Goal: Book appointment/travel/reservation

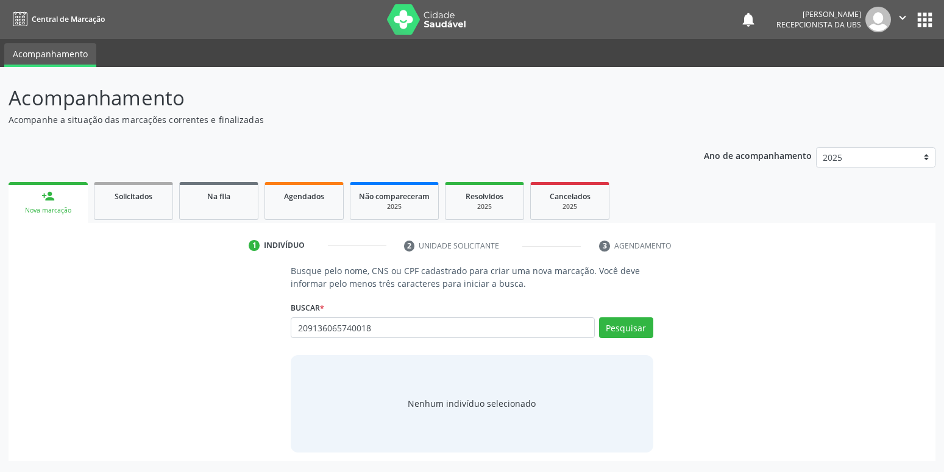
type input "209136065740018"
click at [627, 316] on div "Buscar * Busque por nome, CNS ou CPF Nenhum resultado encontrado para: " " Não …" at bounding box center [472, 323] width 362 height 48
click at [623, 327] on button "Pesquisar" at bounding box center [626, 328] width 54 height 21
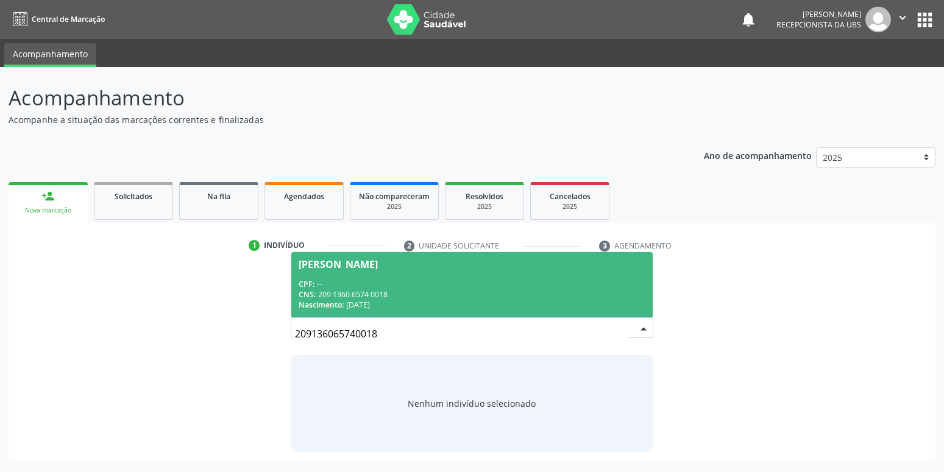
click at [422, 299] on div "CNS: 209 1360 6574 0018" at bounding box center [472, 295] width 346 height 10
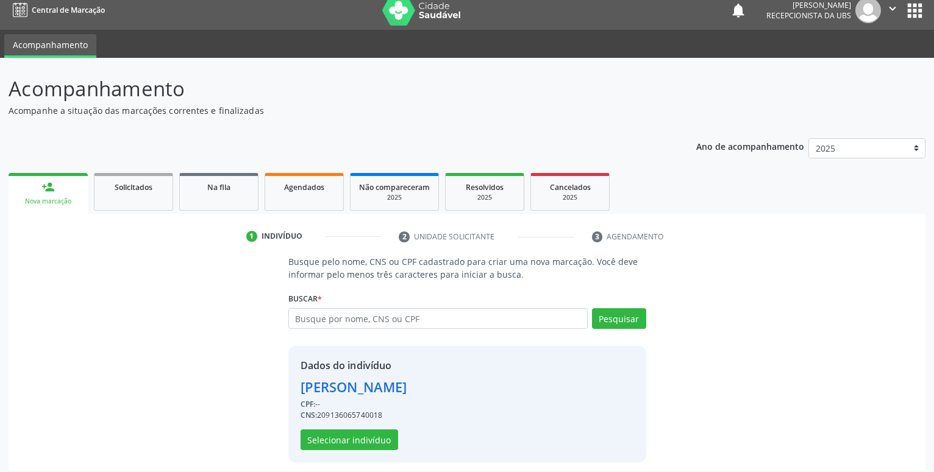
scroll to position [16, 0]
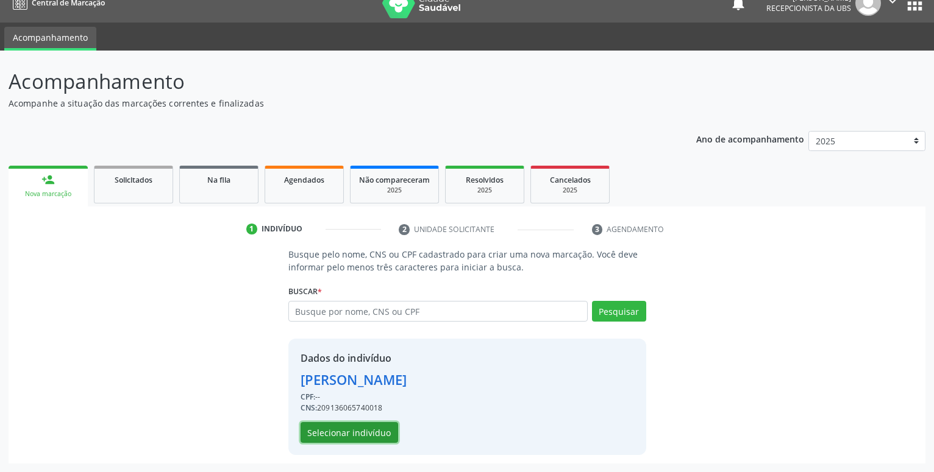
click at [349, 436] on button "Selecionar indivíduo" at bounding box center [350, 432] width 98 height 21
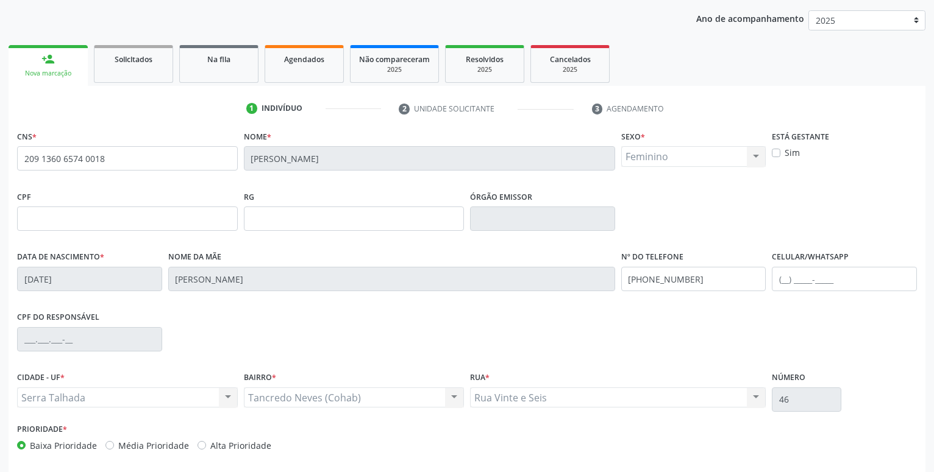
scroll to position [141, 0]
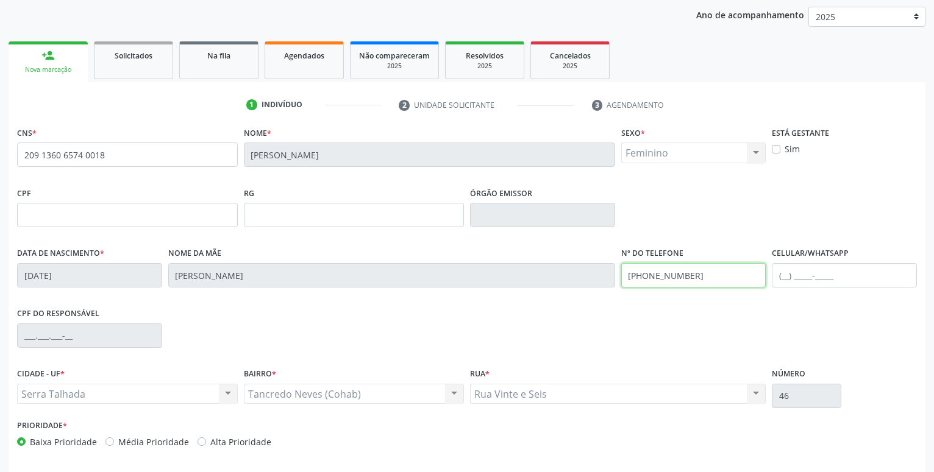
drag, startPoint x: 723, startPoint y: 279, endPoint x: 320, endPoint y: 298, distance: 403.4
click at [621, 288] on input "[PHONE_NUMBER]" at bounding box center [693, 275] width 145 height 24
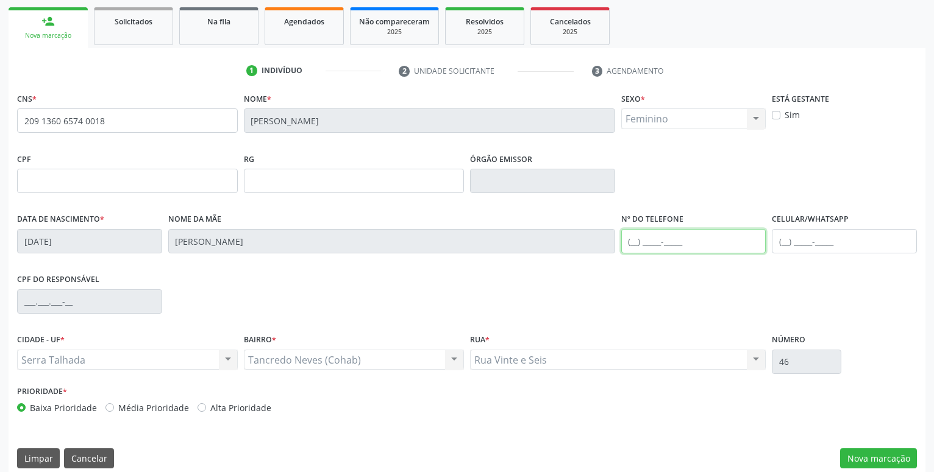
scroll to position [188, 0]
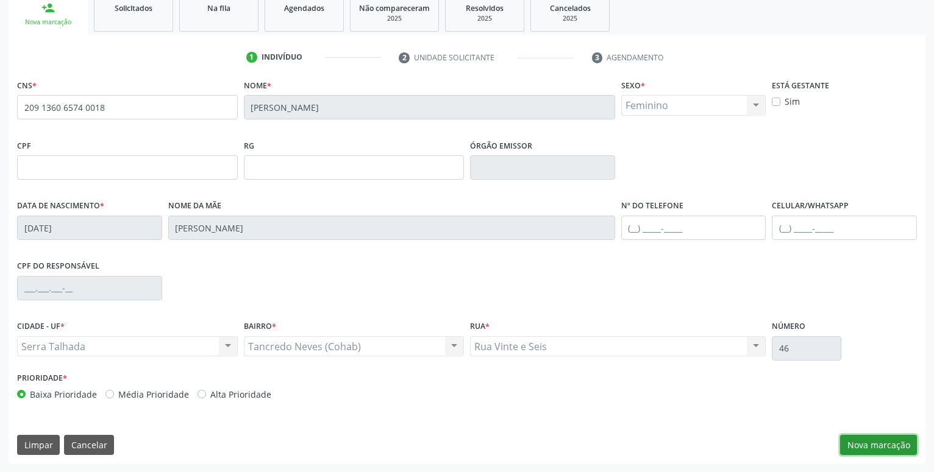
click at [887, 440] on button "Nova marcação" at bounding box center [878, 445] width 77 height 21
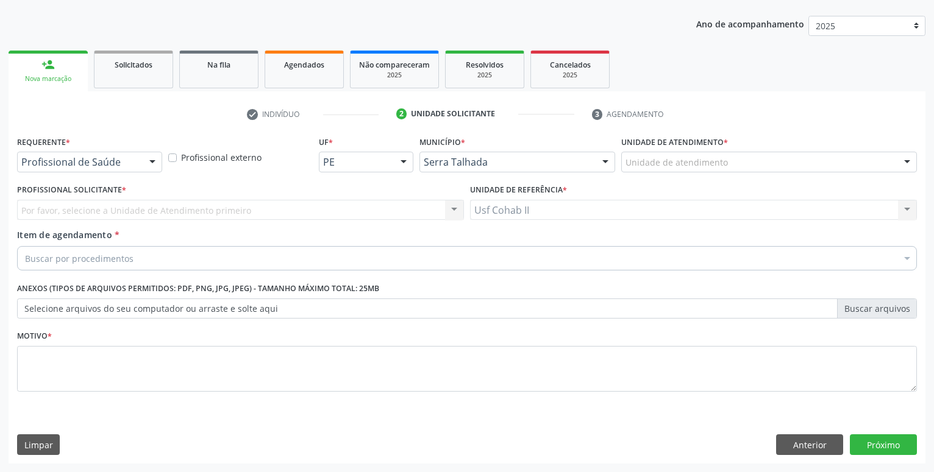
scroll to position [132, 0]
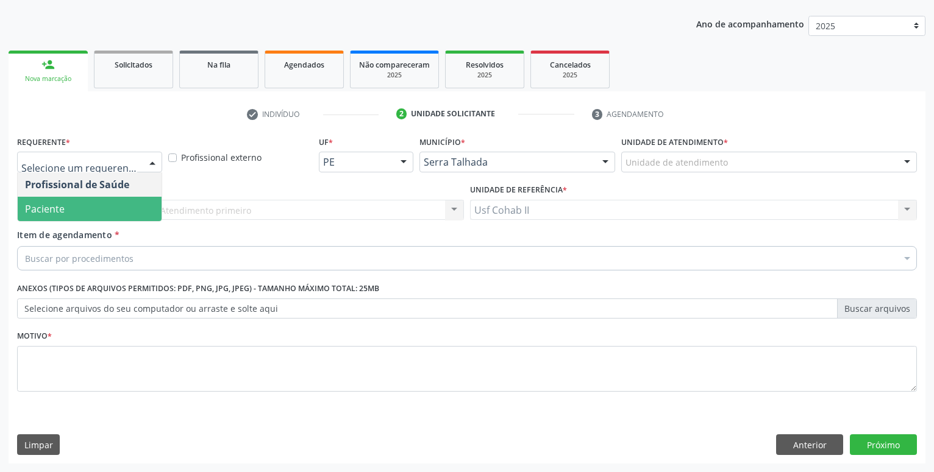
click at [130, 208] on span "Paciente" at bounding box center [90, 209] width 144 height 24
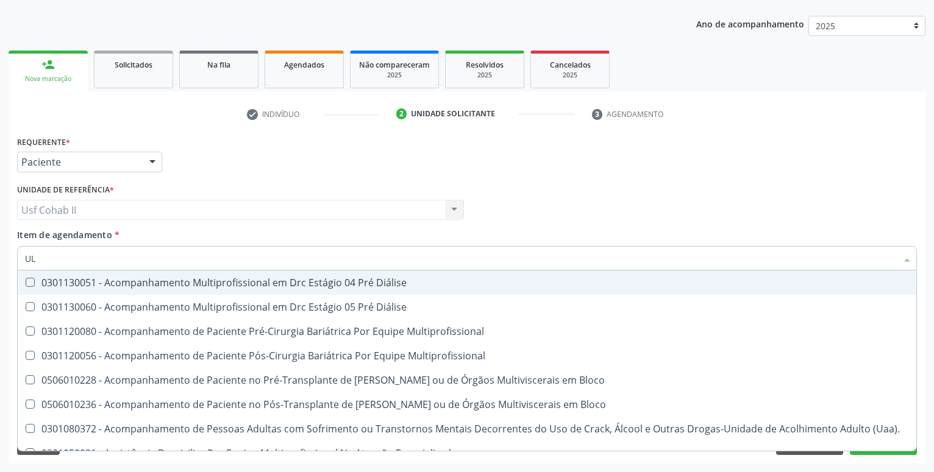
type input "U"
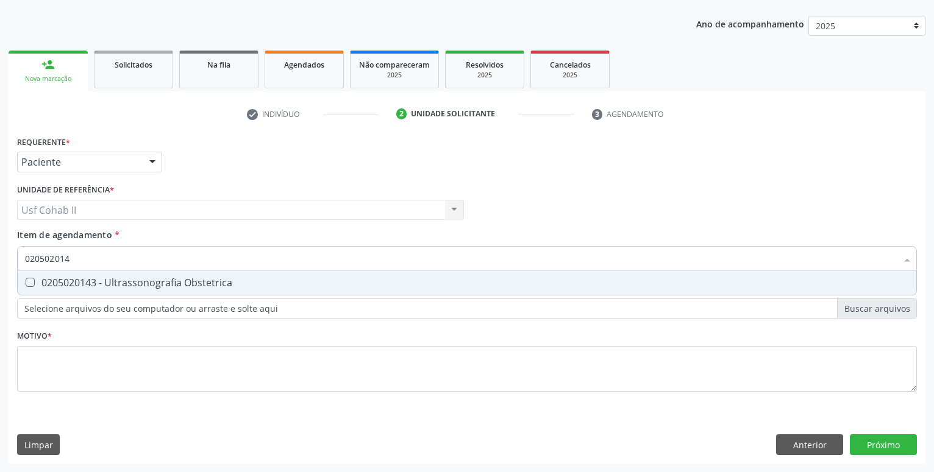
type input "0205020143"
click at [205, 279] on div "0205020143 - Ultrassonografia Obstetrica" at bounding box center [467, 283] width 884 height 10
checkbox Obstetrica "true"
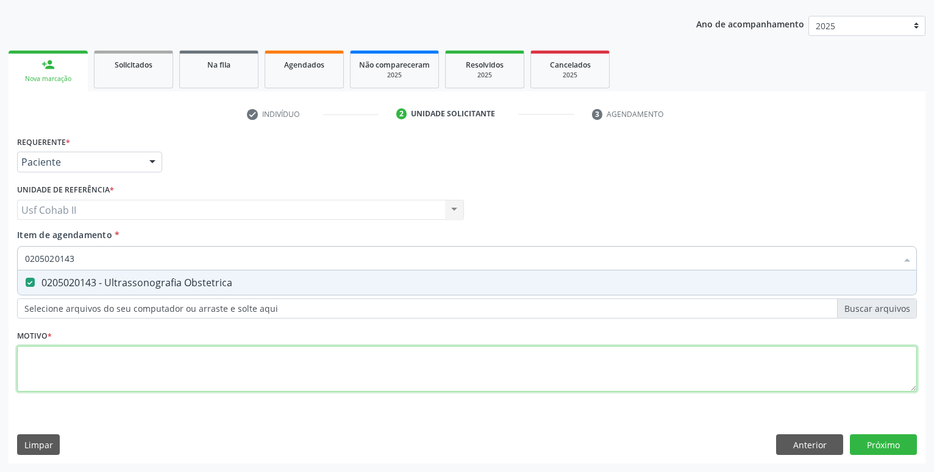
click at [176, 365] on textarea at bounding box center [467, 369] width 900 height 46
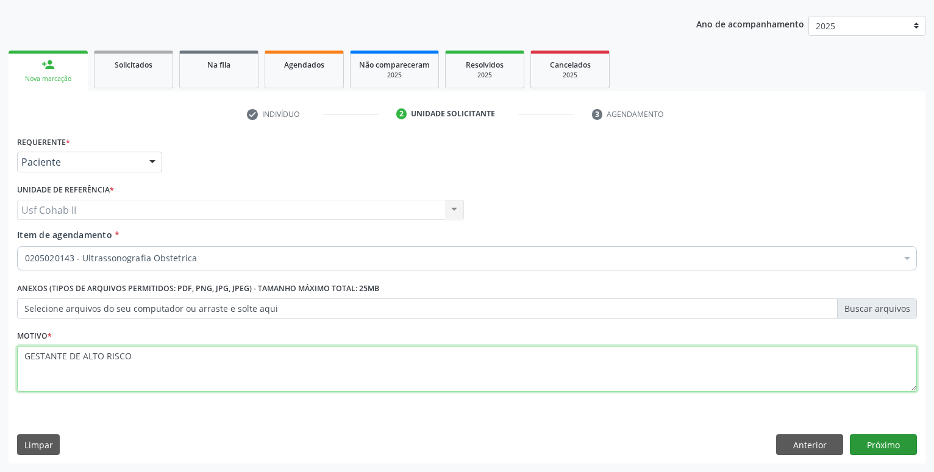
type textarea "GESTANTE DE ALTO RISCO"
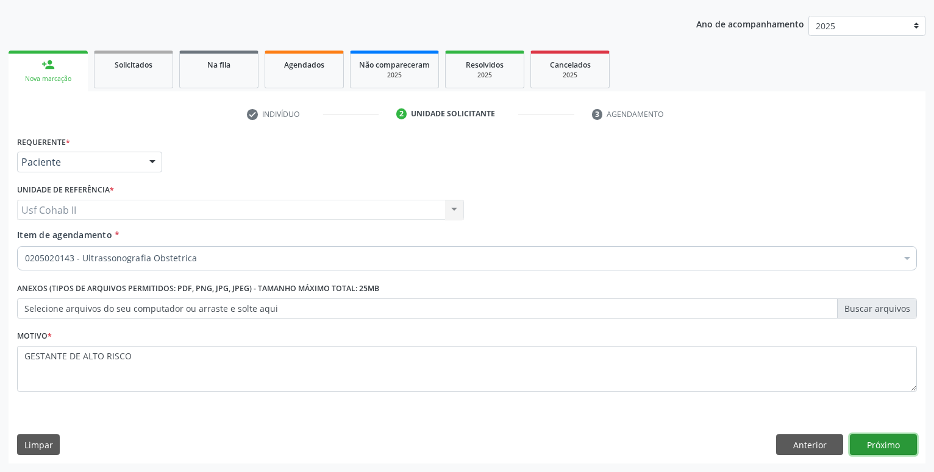
click at [882, 453] on button "Próximo" at bounding box center [883, 445] width 67 height 21
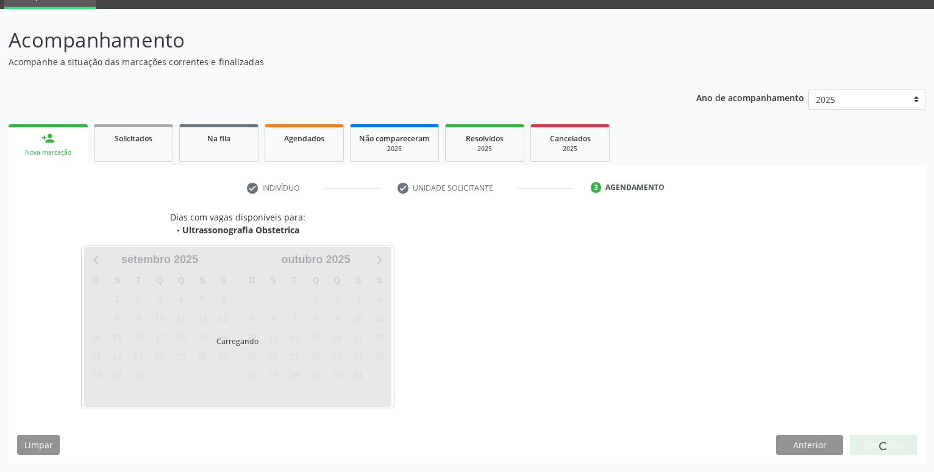
scroll to position [58, 0]
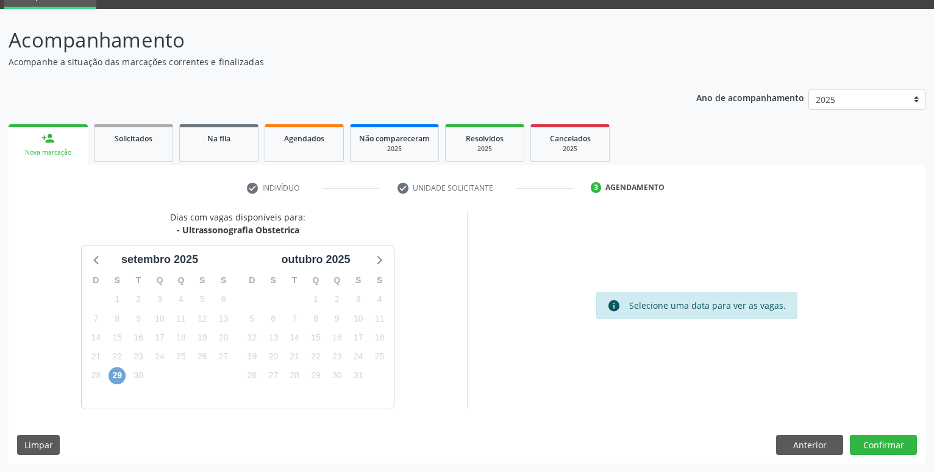
click at [119, 376] on span "29" at bounding box center [117, 376] width 17 height 17
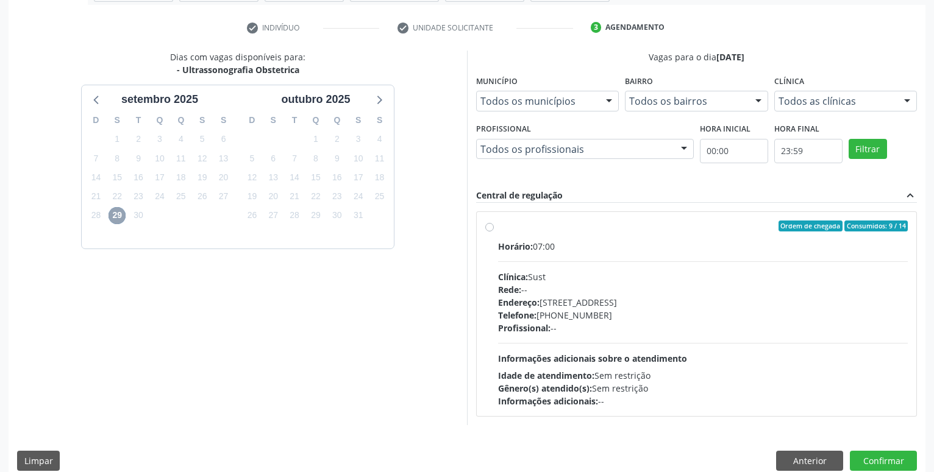
scroll to position [234, 0]
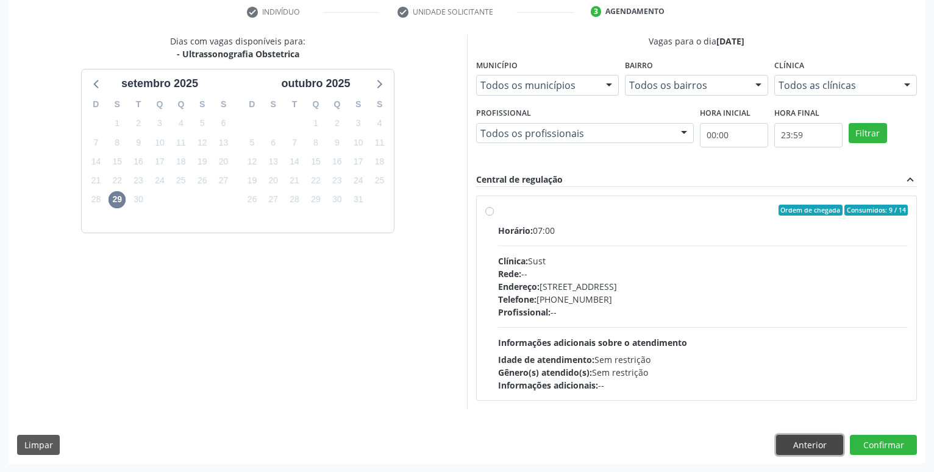
click at [832, 446] on button "Anterior" at bounding box center [809, 445] width 67 height 21
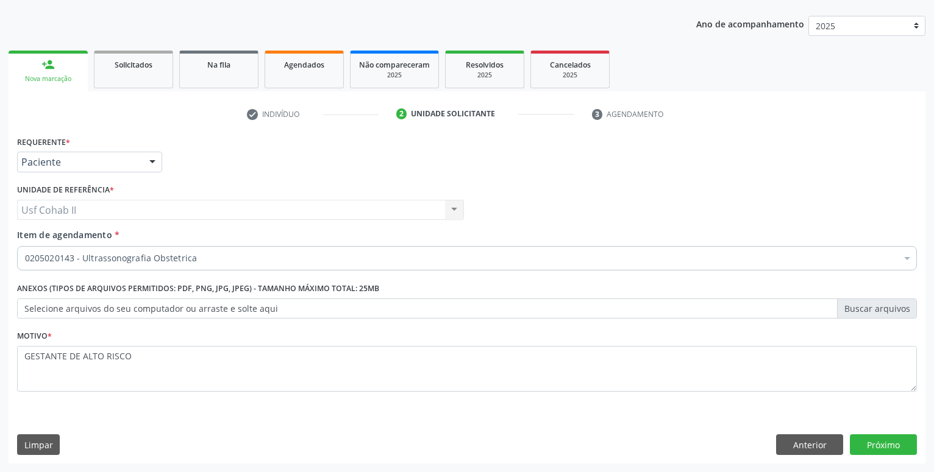
scroll to position [132, 0]
click at [894, 441] on button "Próximo" at bounding box center [883, 445] width 67 height 21
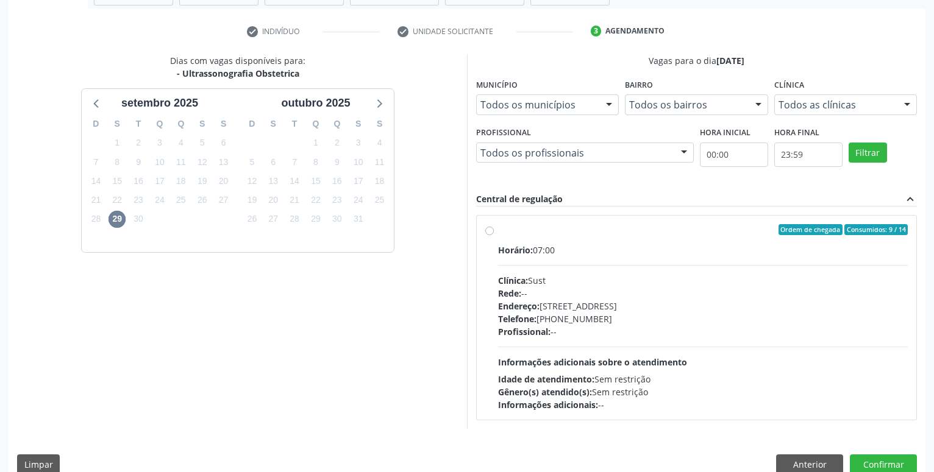
scroll to position [234, 0]
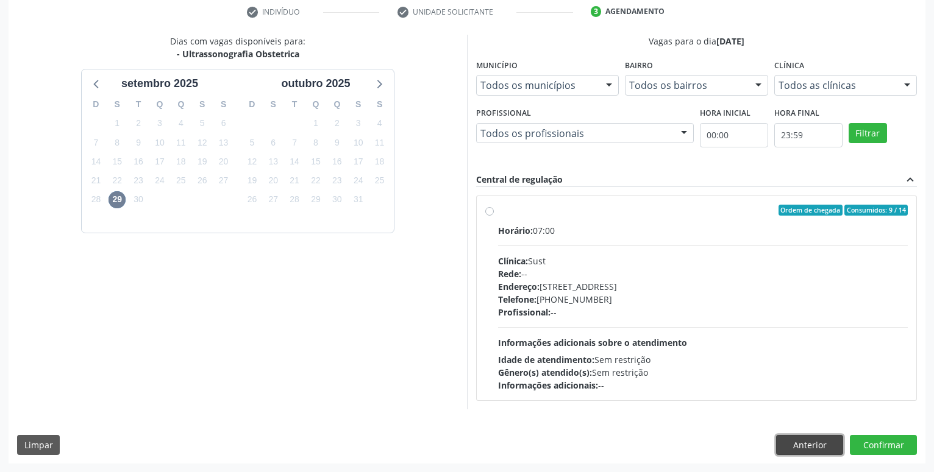
click at [800, 449] on button "Anterior" at bounding box center [809, 445] width 67 height 21
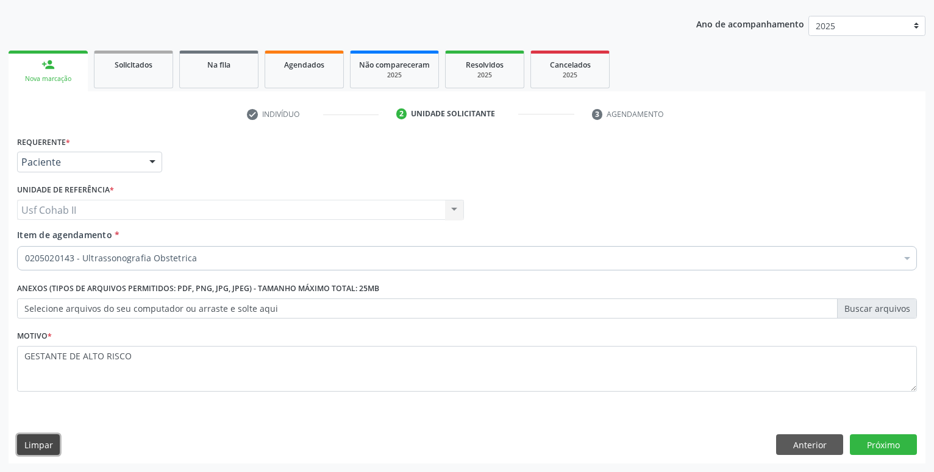
click at [25, 452] on button "Limpar" at bounding box center [38, 445] width 43 height 21
